Goal: Task Accomplishment & Management: Understand process/instructions

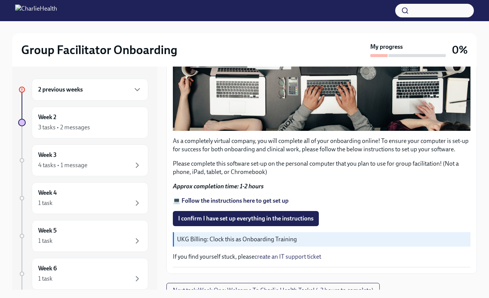
scroll to position [223, 0]
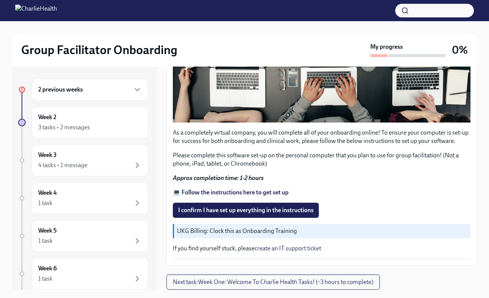
click at [270, 286] on button "Next task : Week One: Welcome To Charlie Health Tasks! (~3 hours to complete)" at bounding box center [272, 282] width 213 height 15
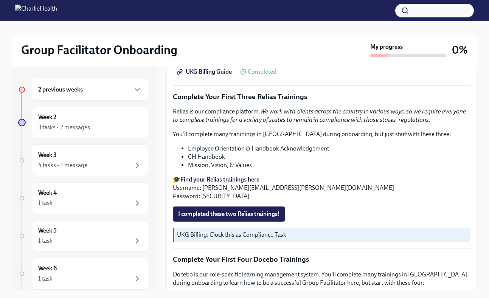
scroll to position [868, 0]
click at [223, 183] on strong "Find your Relias trainings here" at bounding box center [219, 179] width 79 height 7
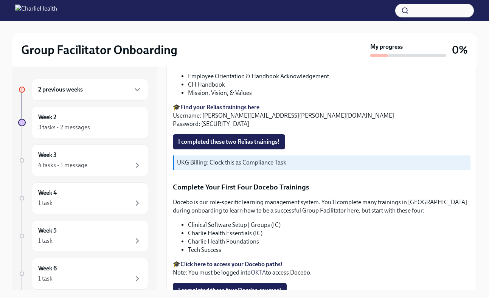
scroll to position [940, 0]
click at [230, 146] on span "I completed these two Relias trainings!" at bounding box center [229, 142] width 102 height 8
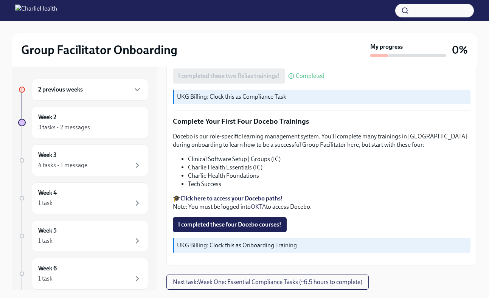
scroll to position [13, 0]
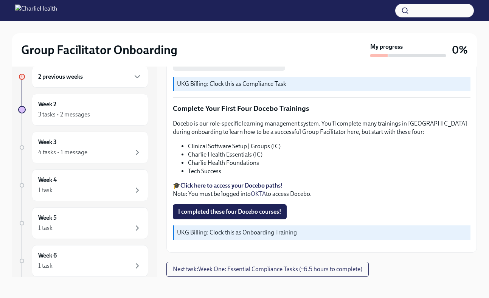
click at [254, 187] on strong "Click here to access your Docebo paths!" at bounding box center [231, 185] width 103 height 7
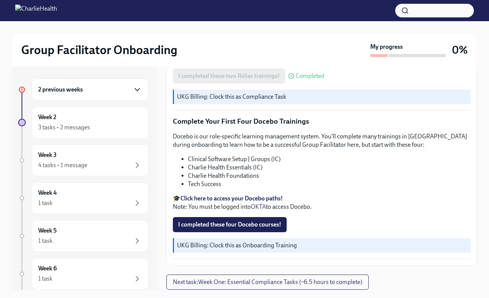
click at [139, 89] on icon "button" at bounding box center [137, 90] width 5 height 2
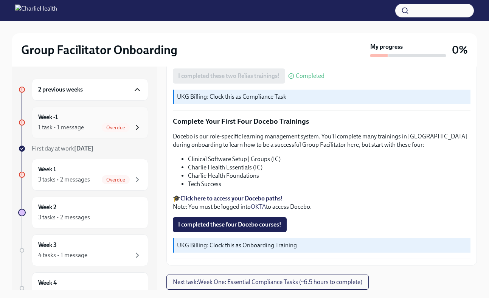
click at [141, 129] on icon "button" at bounding box center [137, 127] width 9 height 9
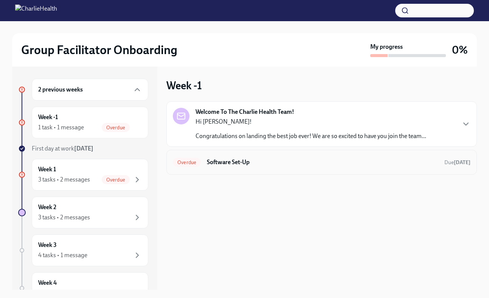
click at [232, 162] on h6 "Software Set-Up" at bounding box center [323, 162] width 232 height 8
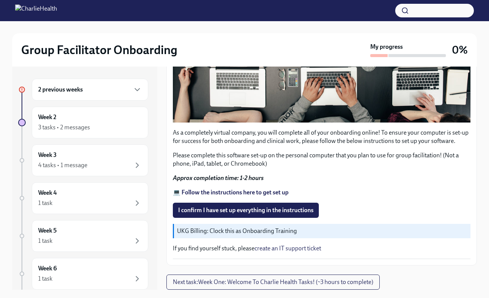
scroll to position [13, 0]
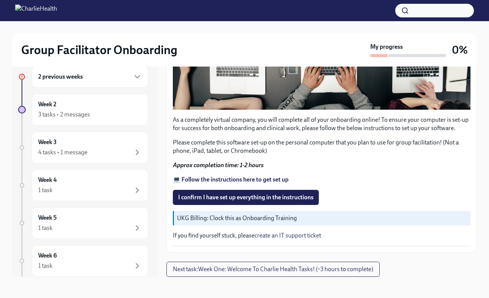
click at [255, 180] on strong "💻 Follow the instructions here to get set up" at bounding box center [231, 179] width 116 height 7
click at [263, 198] on span "I confirm I have set up everything in the instructions" at bounding box center [245, 198] width 135 height 8
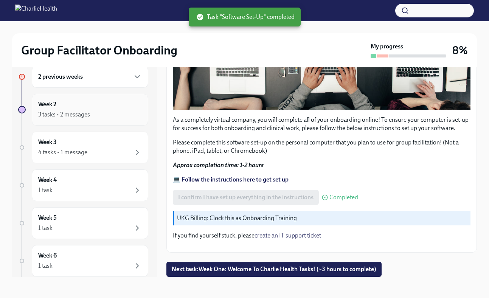
scroll to position [0, 0]
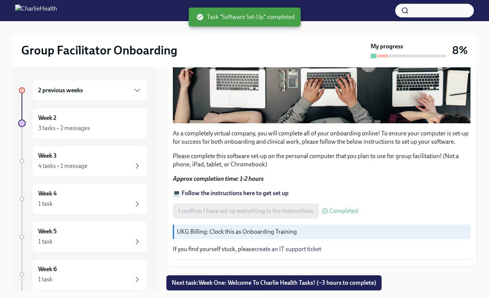
click at [116, 98] on div "2 previous weeks" at bounding box center [90, 90] width 117 height 22
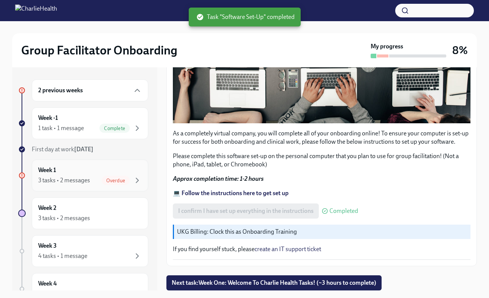
click at [122, 172] on div "Week 1 3 tasks • 2 messages Overdue" at bounding box center [90, 175] width 104 height 19
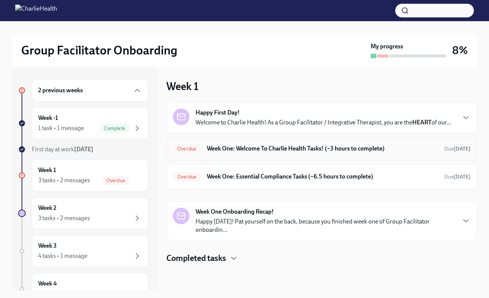
click at [297, 149] on h6 "Week One: Welcome To Charlie Health Tasks! (~3 hours to complete)" at bounding box center [323, 149] width 232 height 8
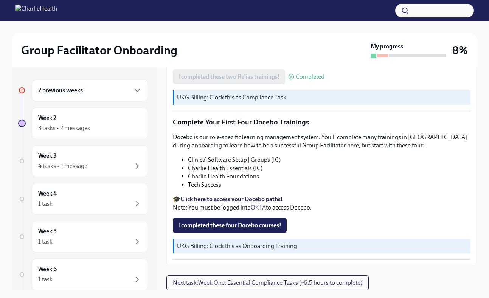
scroll to position [14, 0]
